Goal: Transaction & Acquisition: Purchase product/service

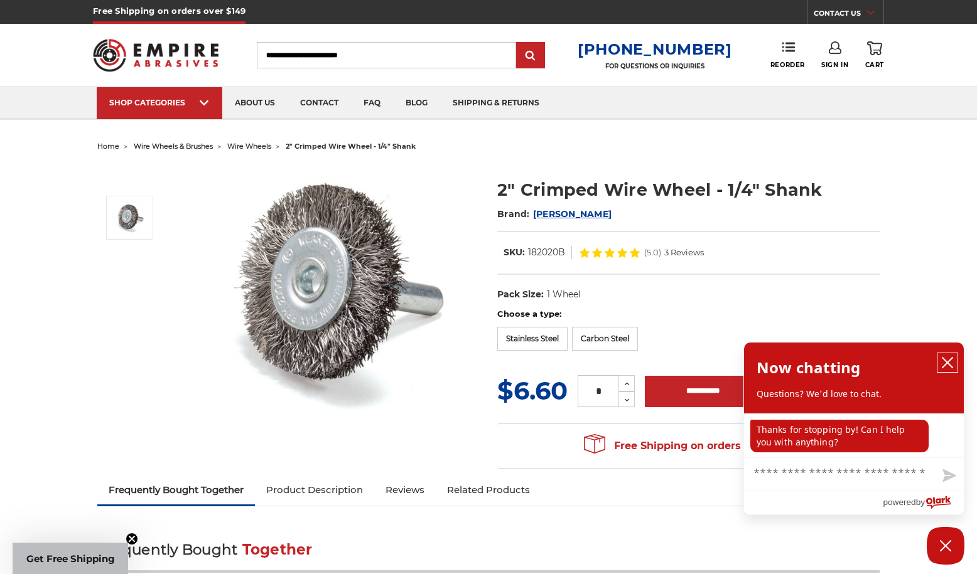
click at [942, 365] on icon "close chatbox" at bounding box center [947, 363] width 13 height 13
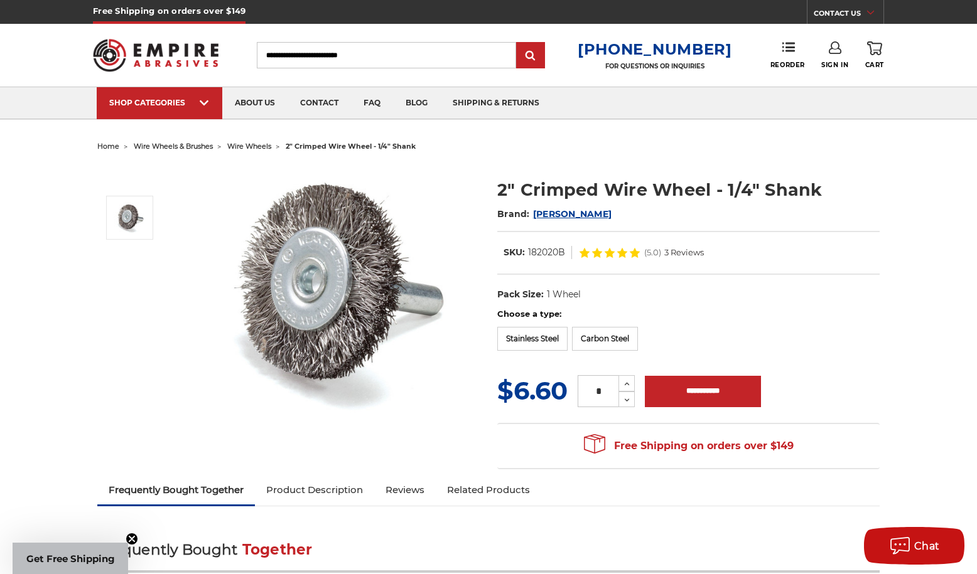
click at [267, 146] on span "wire wheels" at bounding box center [249, 146] width 44 height 9
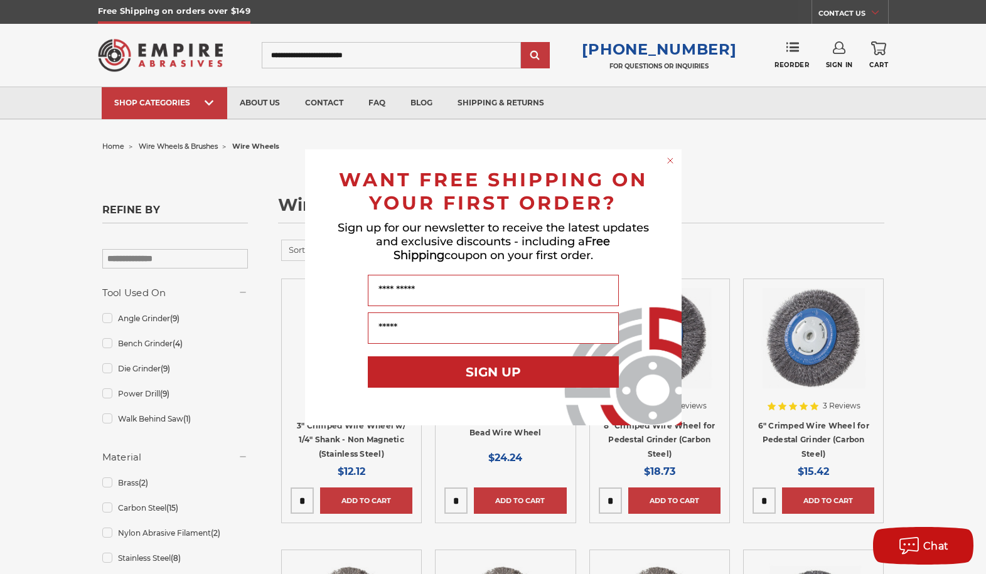
click at [676, 159] on circle "Close dialog" at bounding box center [670, 160] width 12 height 12
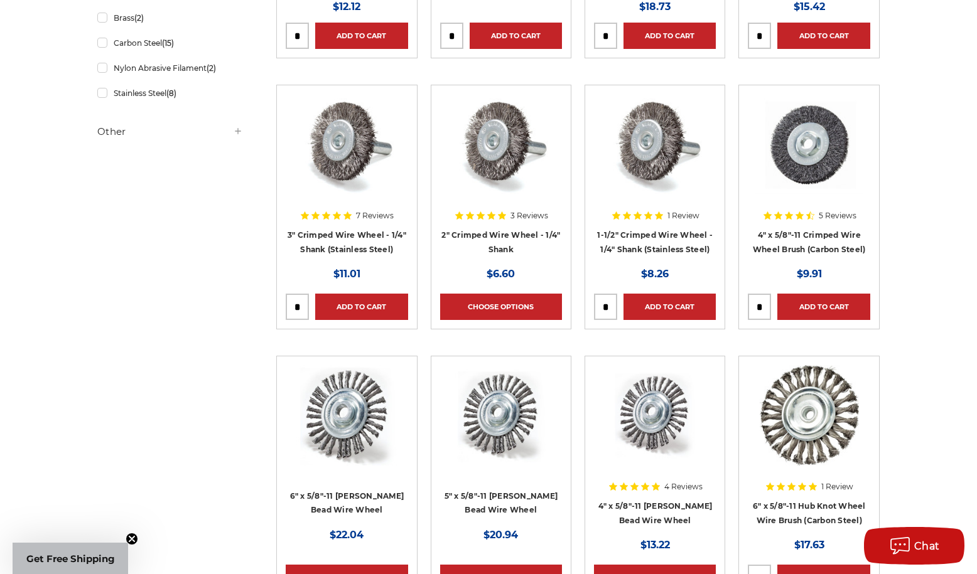
scroll to position [440, 0]
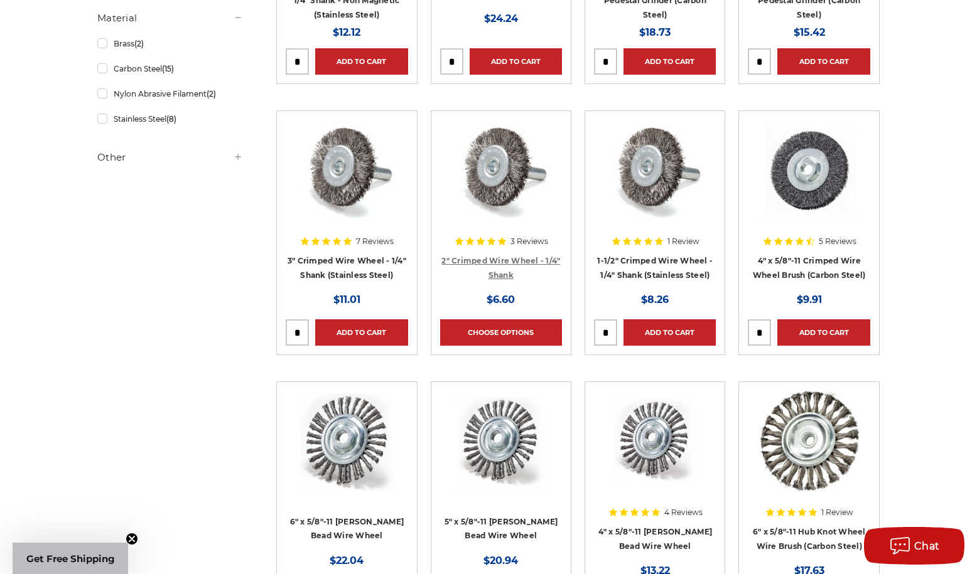
click at [499, 261] on link "2" Crimped Wire Wheel - 1/4" Shank" at bounding box center [500, 268] width 119 height 24
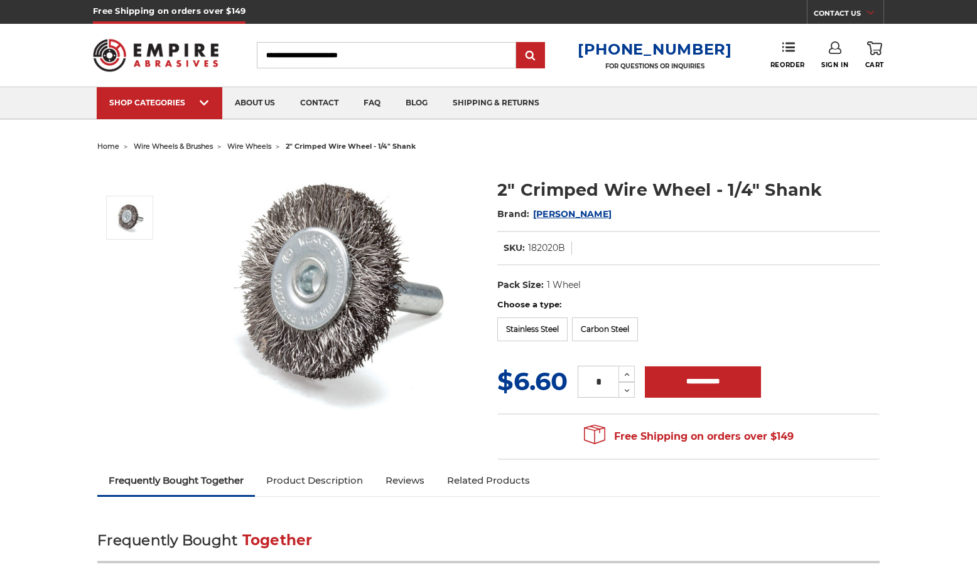
click at [317, 55] on input "Search" at bounding box center [386, 55] width 259 height 26
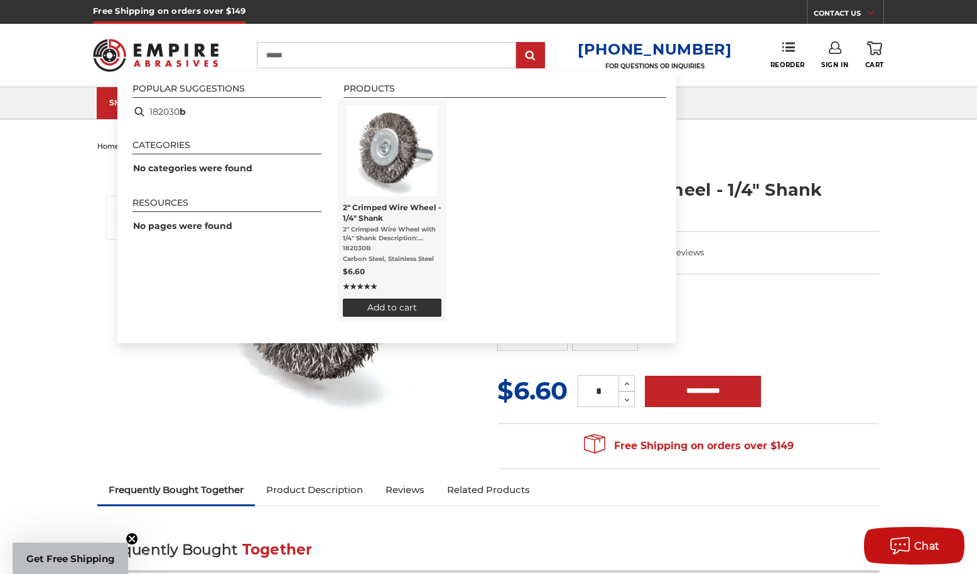
type input "******"
click at [359, 210] on span "2" Crimped Wire Wheel - 1/4" Shank" at bounding box center [392, 212] width 99 height 21
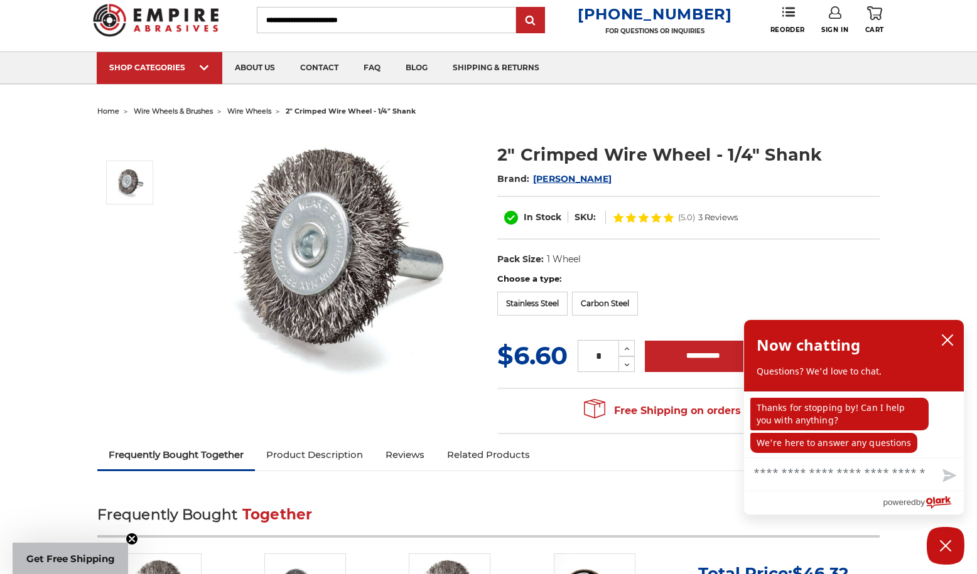
scroll to position [126, 0]
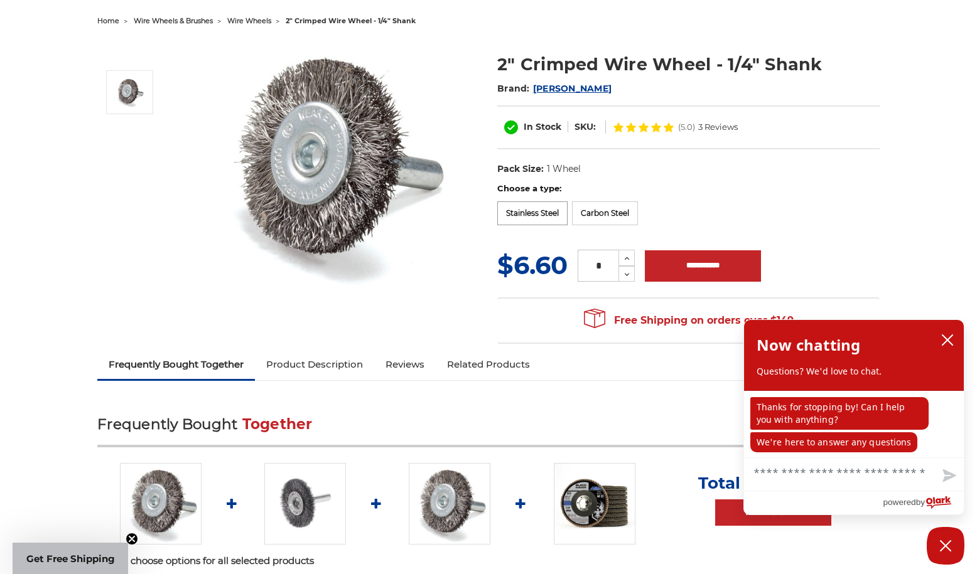
click at [532, 219] on label "Stainless Steel" at bounding box center [532, 214] width 70 height 24
click at [531, 217] on label "Stainless Steel" at bounding box center [532, 214] width 70 height 24
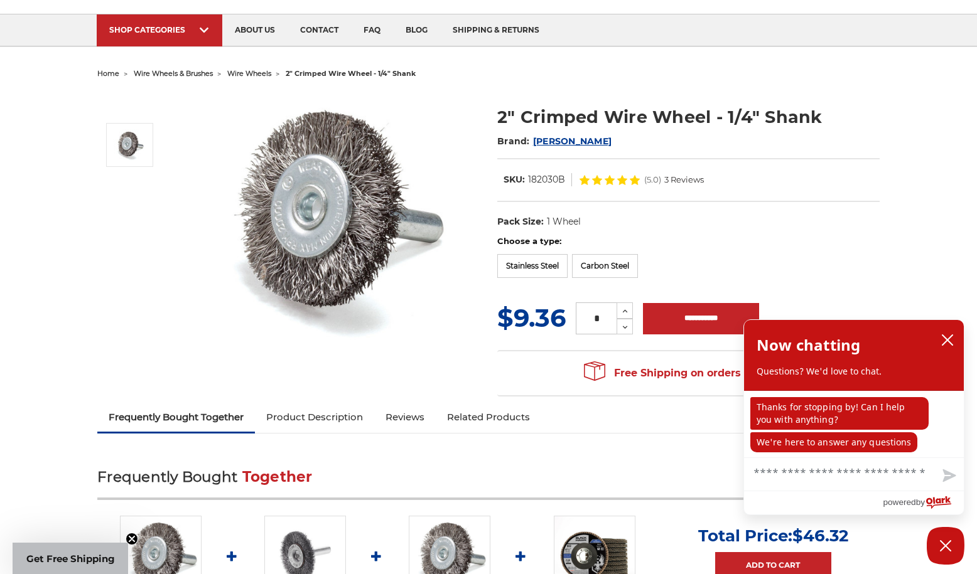
scroll to position [0, 0]
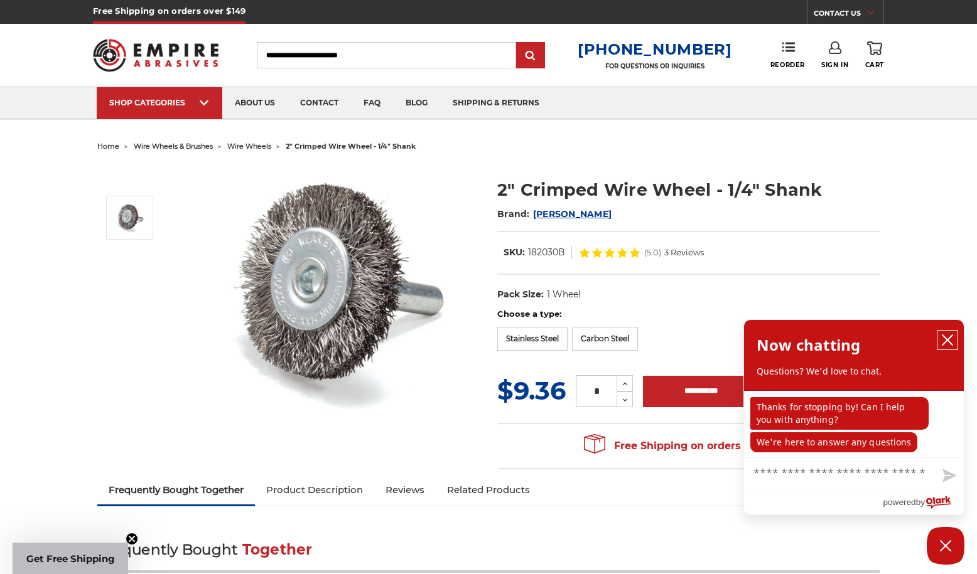
click at [954, 340] on button "close chatbox" at bounding box center [947, 340] width 20 height 19
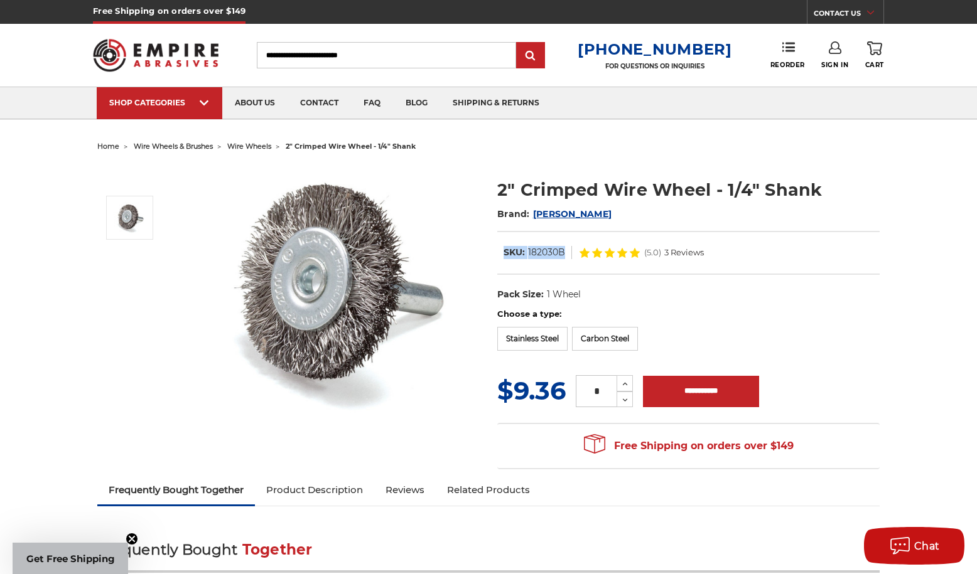
drag, startPoint x: 564, startPoint y: 252, endPoint x: 507, endPoint y: 245, distance: 57.6
click at [498, 245] on div "In Stock SKU: 182030B (5.0) 3 Reviews" at bounding box center [688, 253] width 382 height 44
copy dl "SKU: 182030B"
